Goal: Communication & Community: Answer question/provide support

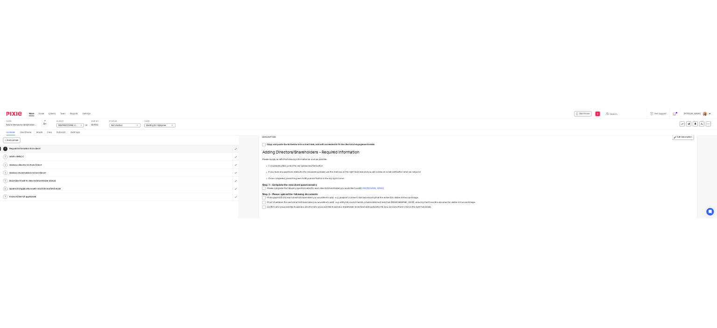
scroll to position [54, 0]
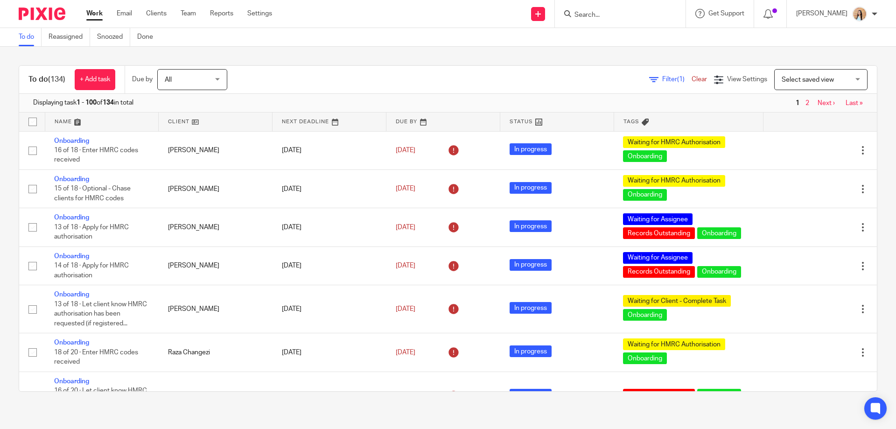
click at [658, 12] on input "Search" at bounding box center [616, 15] width 84 height 8
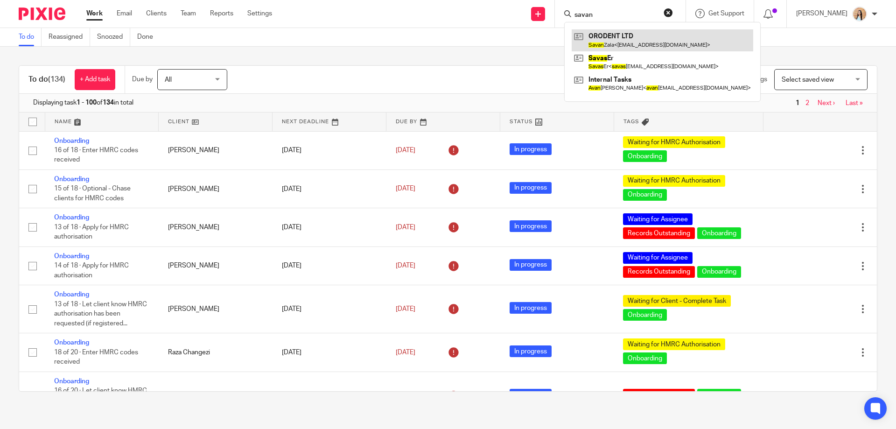
type input "savan"
click at [646, 43] on link at bounding box center [663, 39] width 182 height 21
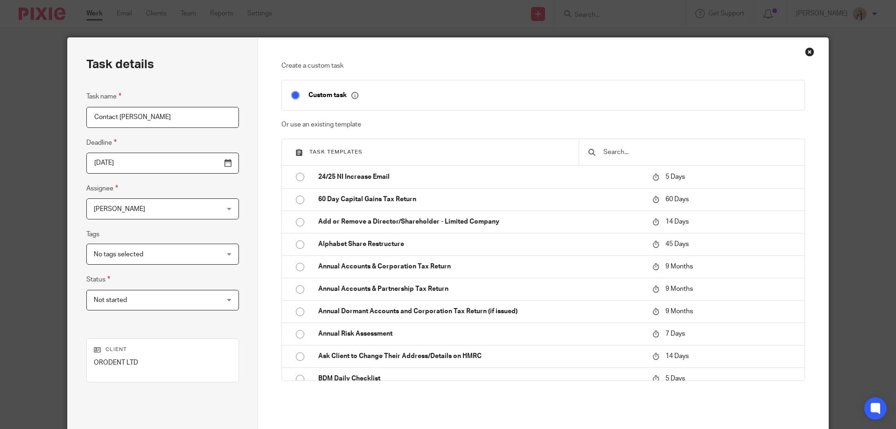
click at [126, 116] on input "Contact [PERSON_NAME]" at bounding box center [162, 117] width 153 height 21
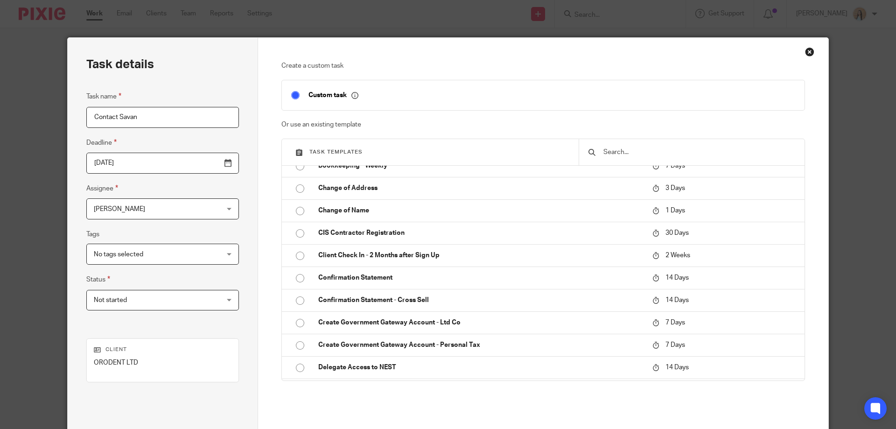
scroll to position [91, 0]
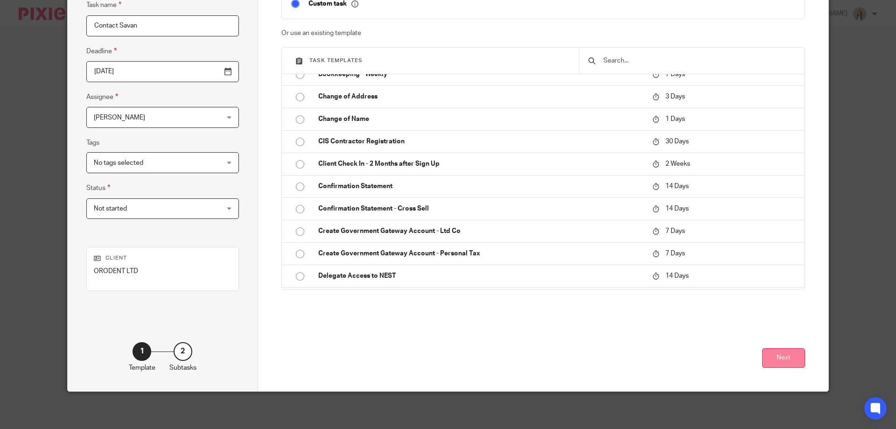
type input "Contact Savan"
click at [771, 355] on button "Next" at bounding box center [783, 358] width 43 height 20
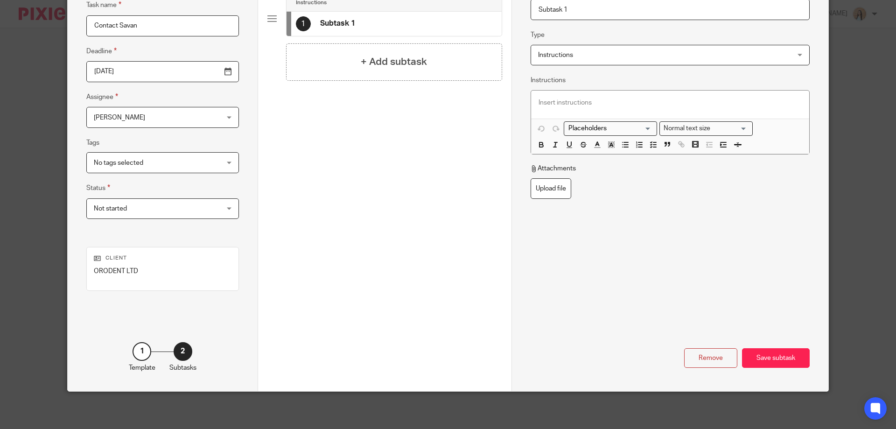
click at [557, 92] on div at bounding box center [670, 105] width 278 height 28
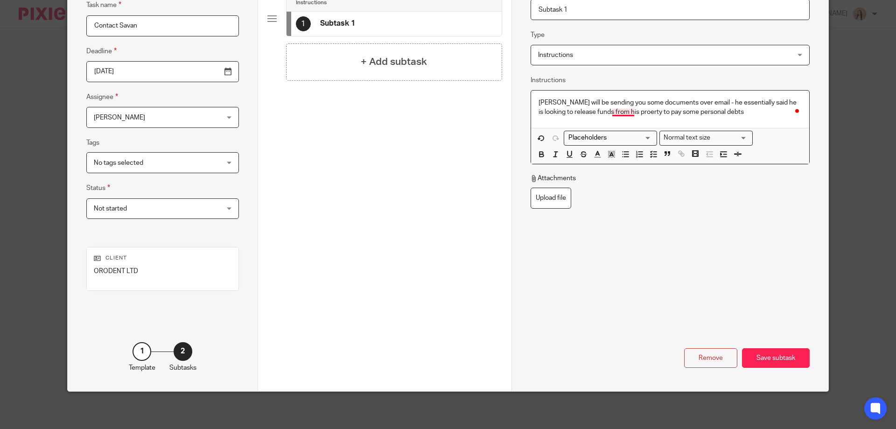
click at [619, 112] on p "Savan will be sending you some documents over email - he essentially said he is…" at bounding box center [670, 107] width 263 height 19
click at [716, 112] on p "Savan will be sending you some documents over email - he essentially said he is…" at bounding box center [670, 107] width 263 height 19
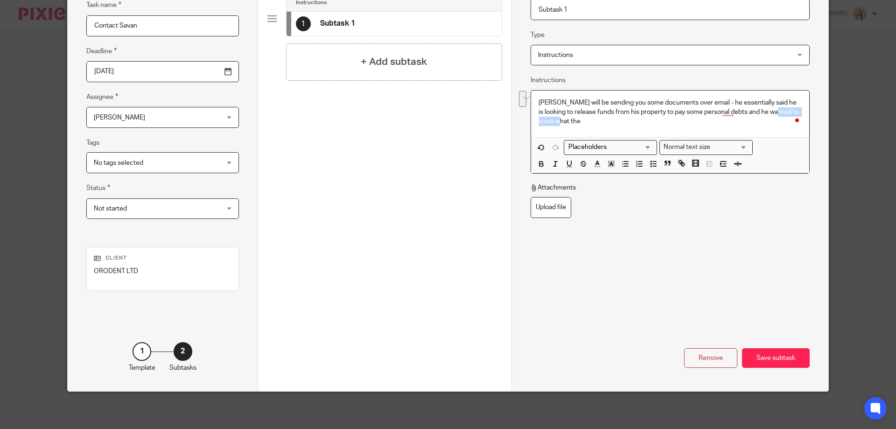
drag, startPoint x: 702, startPoint y: 122, endPoint x: 772, endPoint y: 113, distance: 70.1
click at [772, 113] on p "Savan will be sending you some documents over email - he essentially said he is…" at bounding box center [670, 112] width 263 height 28
click at [729, 115] on p "Savan will be sending you some documents over email - he essentially said he is…" at bounding box center [670, 112] width 263 height 28
click at [725, 112] on p "Savan will be sending you some documents over email - he essentially said he is…" at bounding box center [670, 112] width 263 height 28
click at [776, 350] on div "Save subtask" at bounding box center [776, 358] width 68 height 20
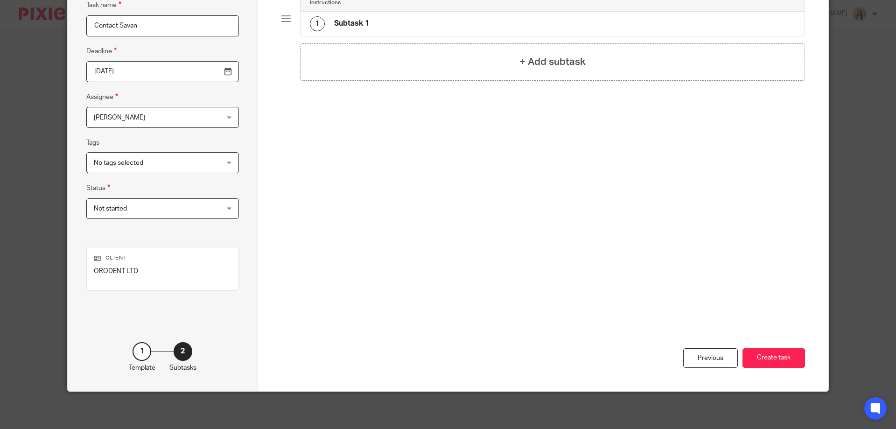
scroll to position [0, 0]
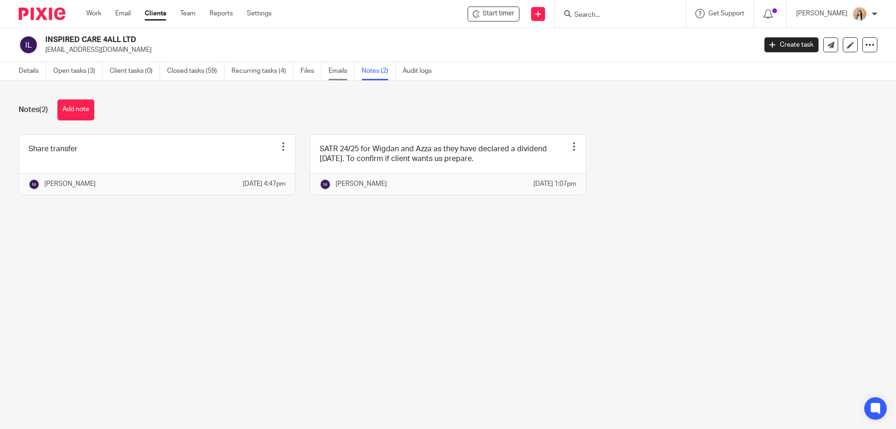
click at [336, 68] on link "Emails" at bounding box center [342, 71] width 26 height 18
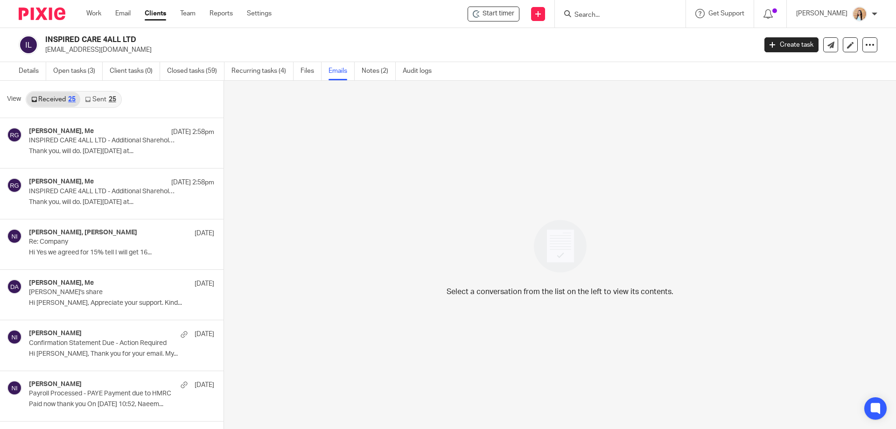
click at [102, 102] on link "Sent 25" at bounding box center [100, 99] width 40 height 15
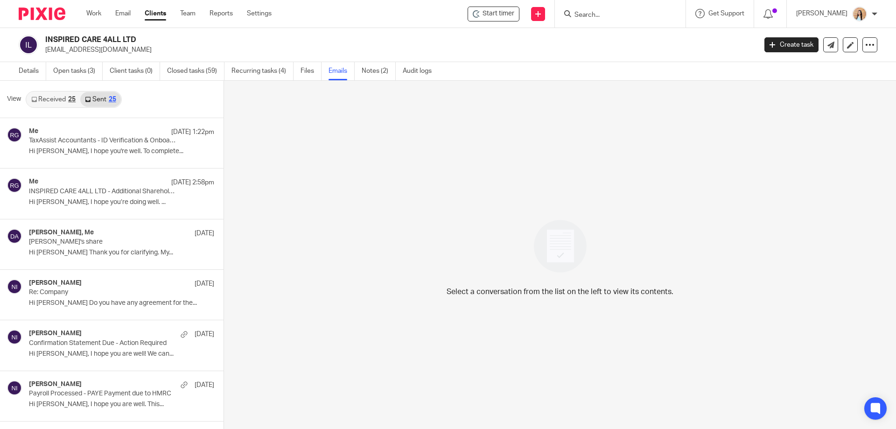
scroll to position [1, 0]
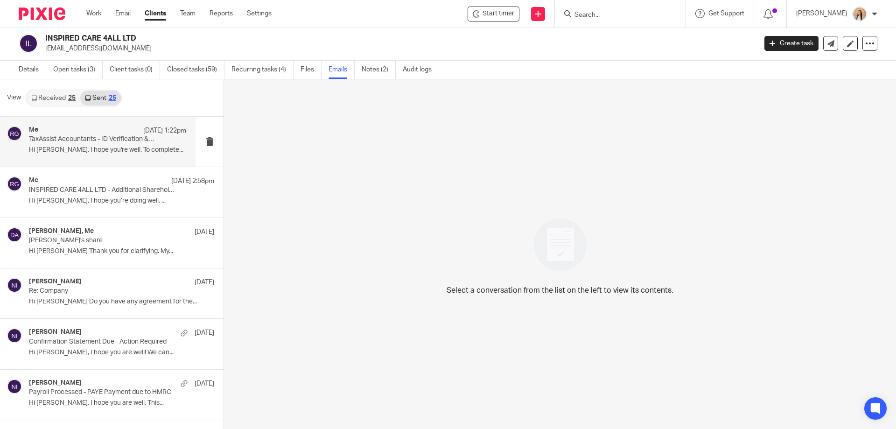
click at [84, 137] on p "TaxAssist Accountants - ID Verification & Onboarding" at bounding box center [92, 139] width 126 height 8
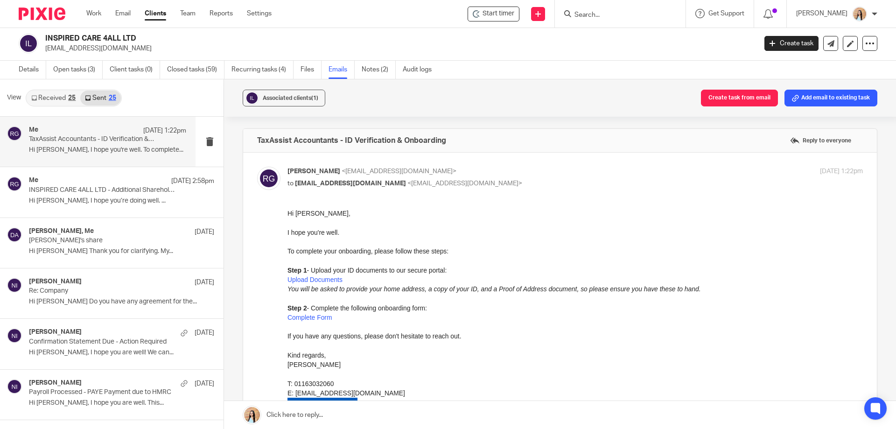
scroll to position [140, 0]
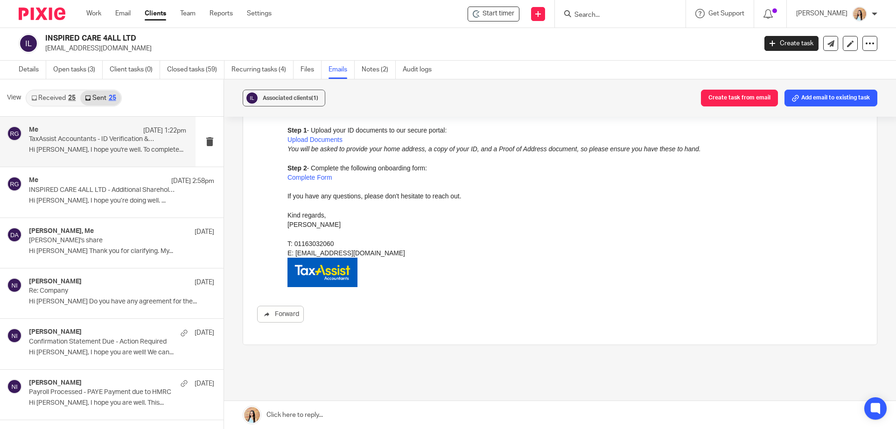
click at [340, 399] on div "TaxAssist Accountants - ID Verification & Onboarding Reply to everyone [PERSON_…" at bounding box center [560, 199] width 635 height 422
click at [324, 415] on link at bounding box center [560, 415] width 672 height 28
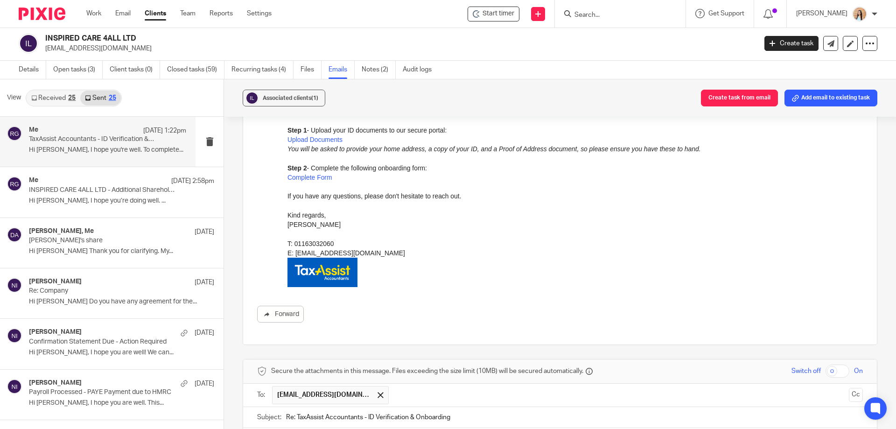
scroll to position [340, 0]
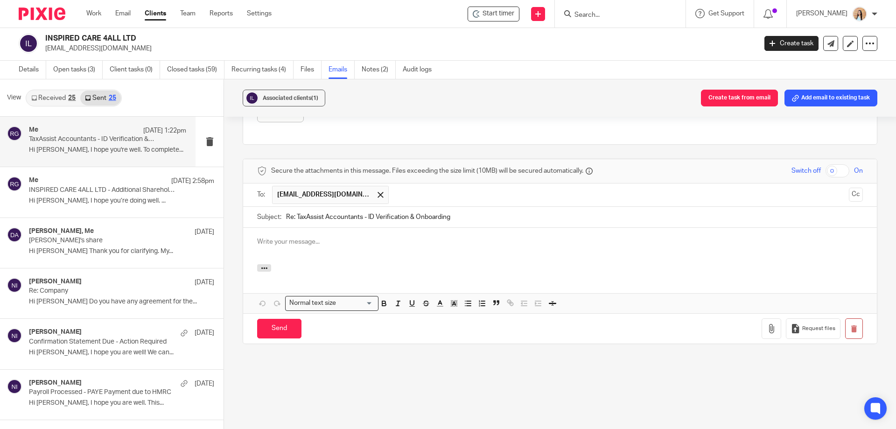
click at [374, 237] on p at bounding box center [560, 241] width 606 height 9
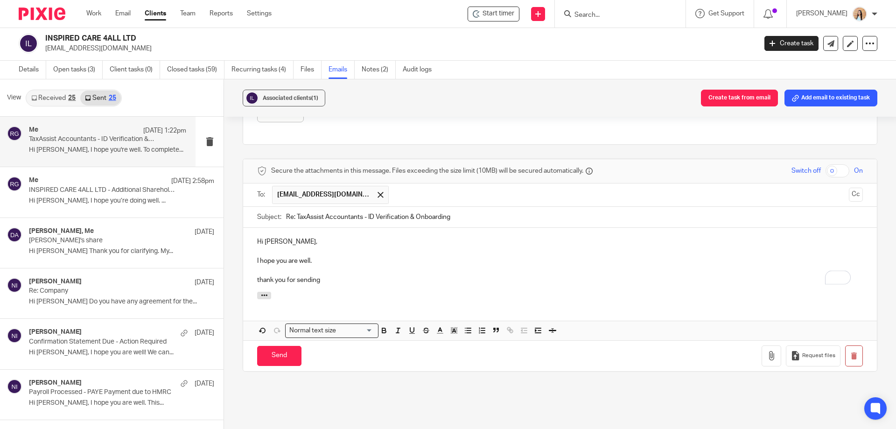
click at [258, 278] on p "thank you for sending" at bounding box center [560, 279] width 606 height 9
click at [326, 281] on p "Thank you for sending" at bounding box center [560, 279] width 606 height 9
click at [311, 283] on p "Thank you for" at bounding box center [560, 279] width 606 height 9
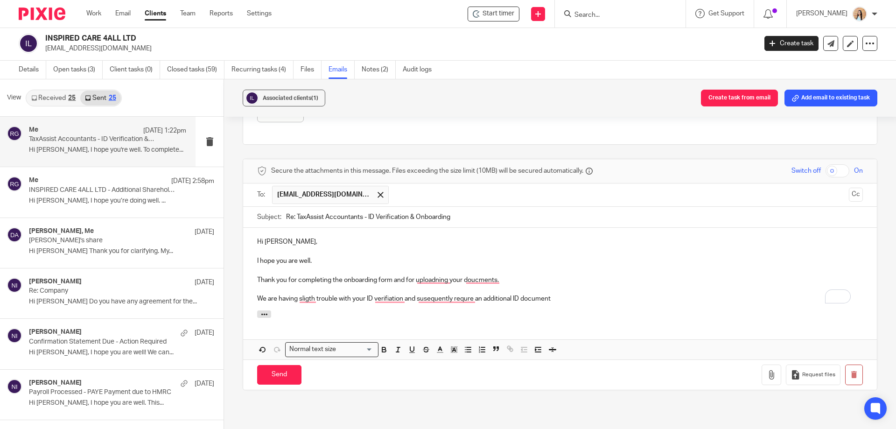
click at [582, 303] on p "We are having sligth trouble with your ID verifiation and susequently requre an…" at bounding box center [560, 298] width 606 height 9
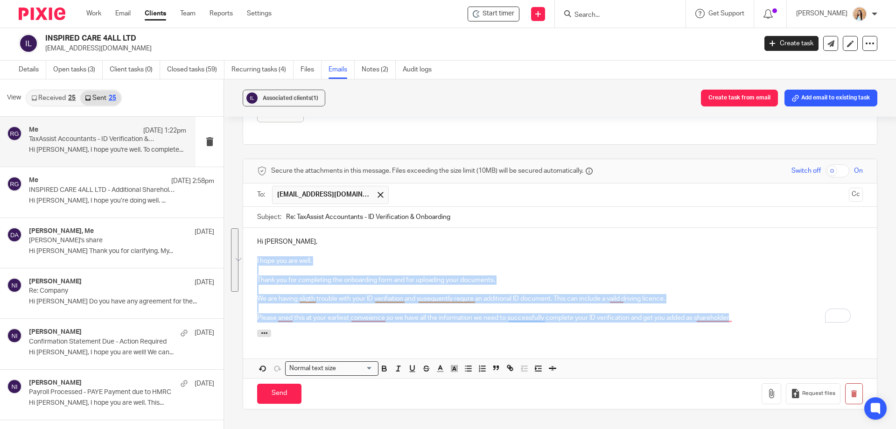
drag, startPoint x: 741, startPoint y: 317, endPoint x: 250, endPoint y: 262, distance: 493.7
click at [250, 262] on div "Hi [PERSON_NAME], I hope you are well. Thank you for completing the onboarding …" at bounding box center [560, 278] width 634 height 101
copy div "I hope you are well. Thank you for completing the onboarding form and for uploa…"
click at [739, 318] on p "Please sned this at your earliest conveience so we have all the information we …" at bounding box center [560, 317] width 606 height 9
drag, startPoint x: 743, startPoint y: 317, endPoint x: 253, endPoint y: 259, distance: 493.1
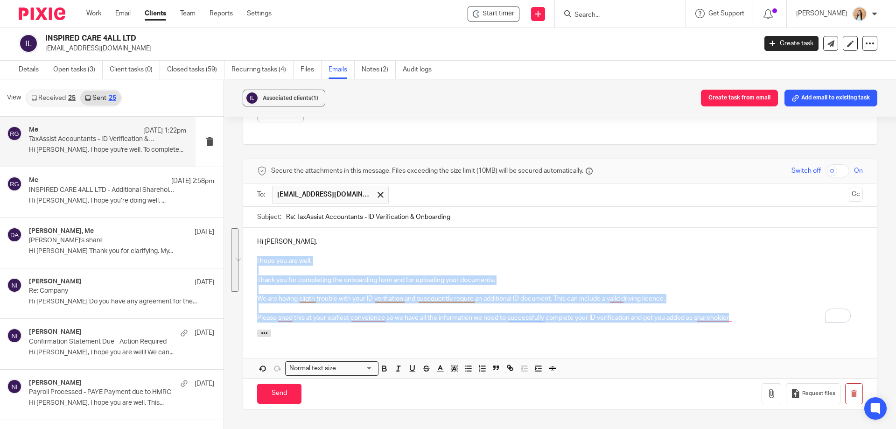
click at [253, 259] on div "Hi [PERSON_NAME], I hope you are well. Thank you for completing the onboarding …" at bounding box center [560, 278] width 634 height 101
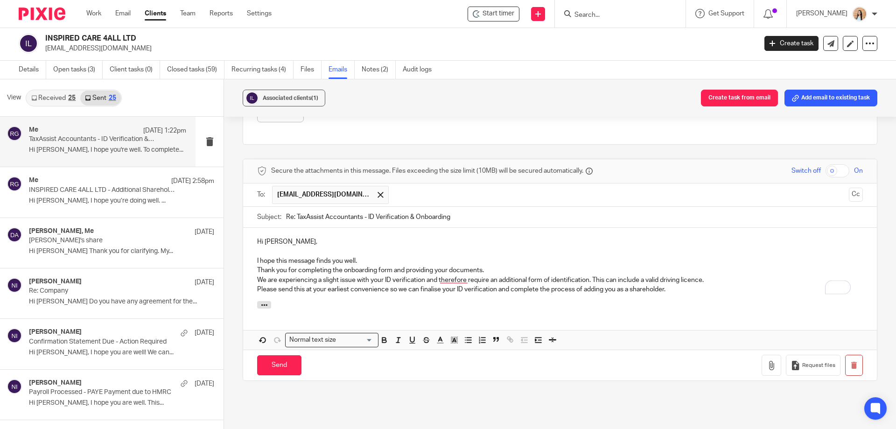
click at [360, 260] on p "I hope this message finds you well." at bounding box center [560, 260] width 606 height 9
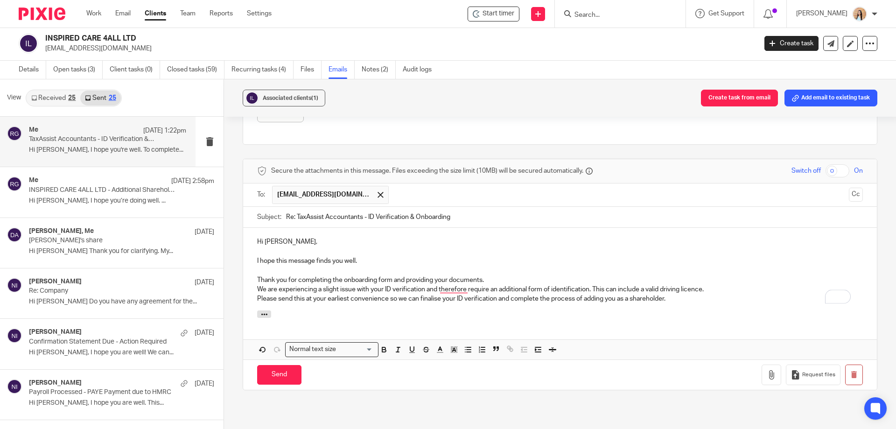
click at [497, 278] on p "Thank you for completing the onboarding form and providing your documents." at bounding box center [560, 279] width 606 height 9
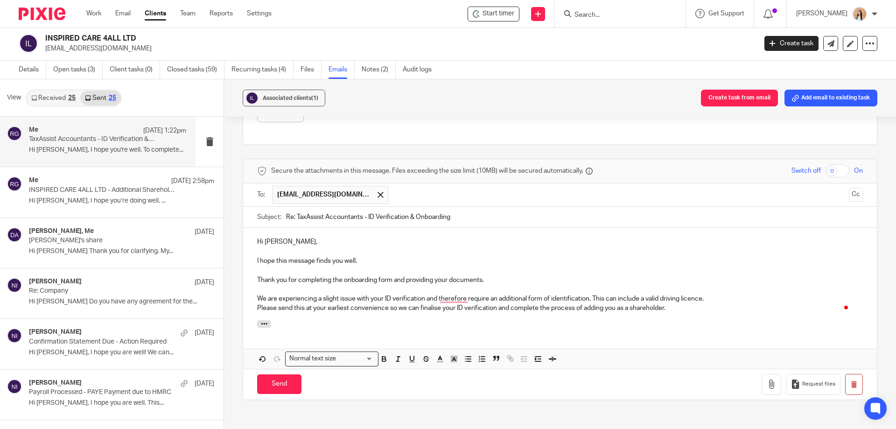
click at [712, 298] on p "We are experiencing a slight issue with your ID verification and therefore requ…" at bounding box center [560, 298] width 606 height 9
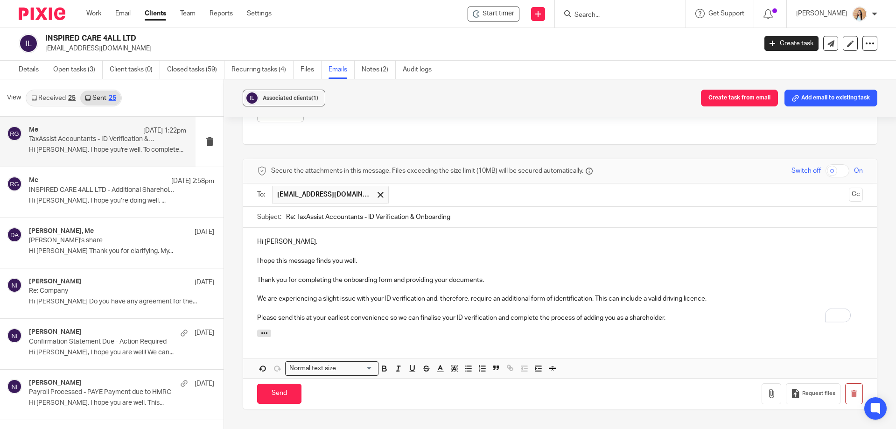
click at [508, 275] on p "Thank you for completing the onboarding form and providing your documents." at bounding box center [560, 279] width 606 height 9
click at [681, 316] on p "Please send this at your earliest convenience so we can finalise your ID verifi…" at bounding box center [560, 317] width 606 height 9
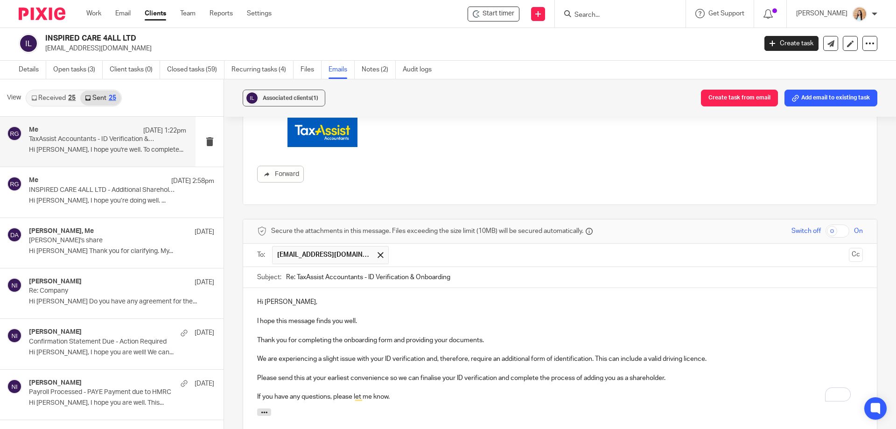
scroll to position [420, 0]
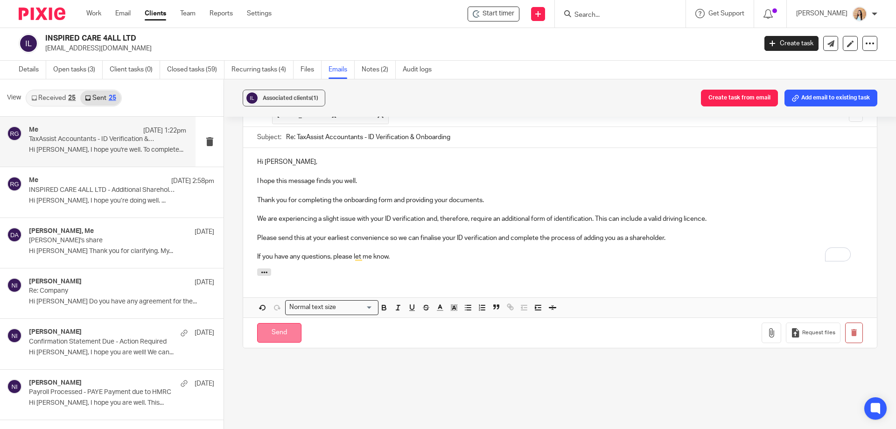
click at [281, 331] on input "Send" at bounding box center [279, 333] width 44 height 20
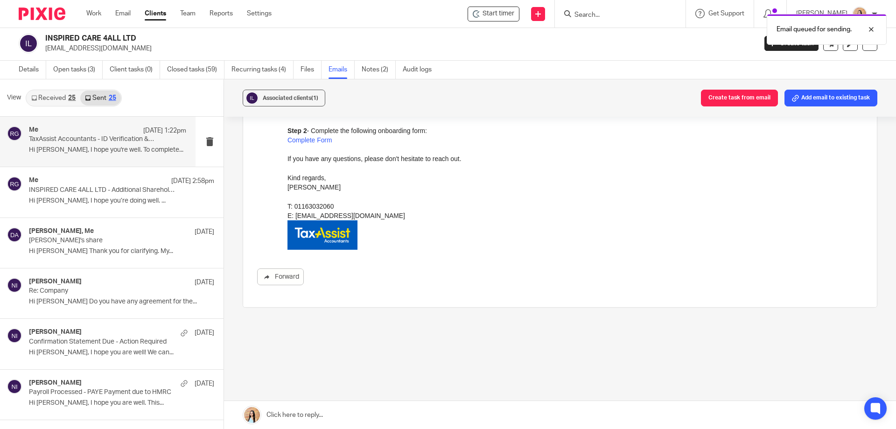
scroll to position [177, 0]
